Goal: Manage account settings

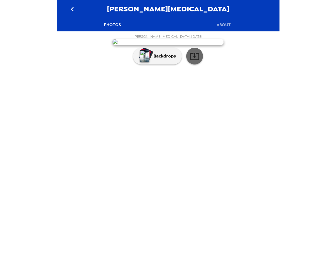
click at [196, 60] on icon "button" at bounding box center [194, 56] width 9 height 7
click at [172, 60] on p "Backdrops" at bounding box center [163, 56] width 25 height 7
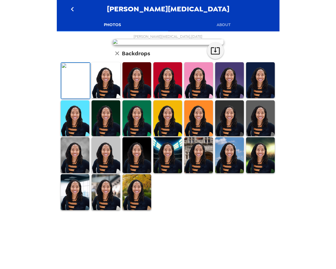
scroll to position [73, 0]
click at [107, 210] on img at bounding box center [106, 193] width 29 height 36
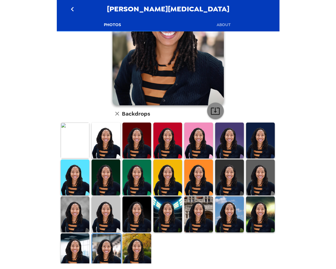
click at [220, 109] on button "button" at bounding box center [215, 111] width 17 height 17
click at [136, 252] on img at bounding box center [136, 252] width 29 height 36
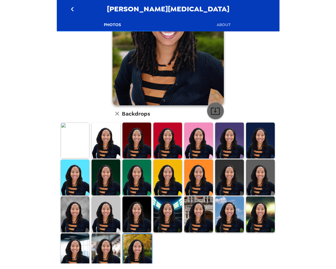
click at [217, 110] on icon "button" at bounding box center [215, 111] width 10 height 10
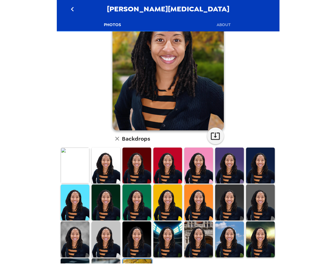
scroll to position [47, 0]
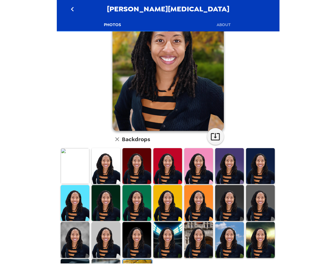
click at [232, 163] on img at bounding box center [229, 166] width 29 height 36
